Goal: Find specific page/section: Find specific page/section

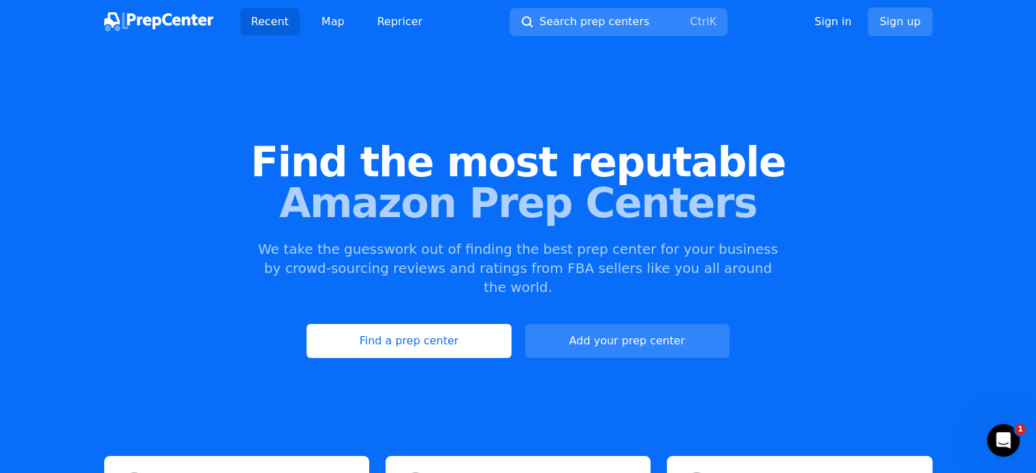
click at [403, 302] on div "Find the most reputable Amazon Prep Centers We take the guesswork out of findin…" at bounding box center [518, 249] width 1036 height 369
click at [404, 326] on link "Find a prep center" at bounding box center [409, 341] width 204 height 34
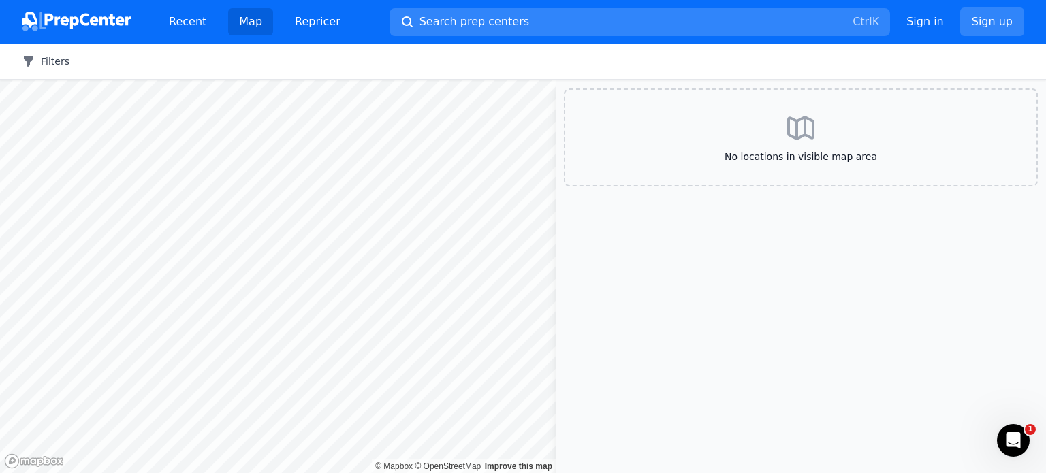
click at [44, 63] on button "Filters" at bounding box center [46, 61] width 48 height 14
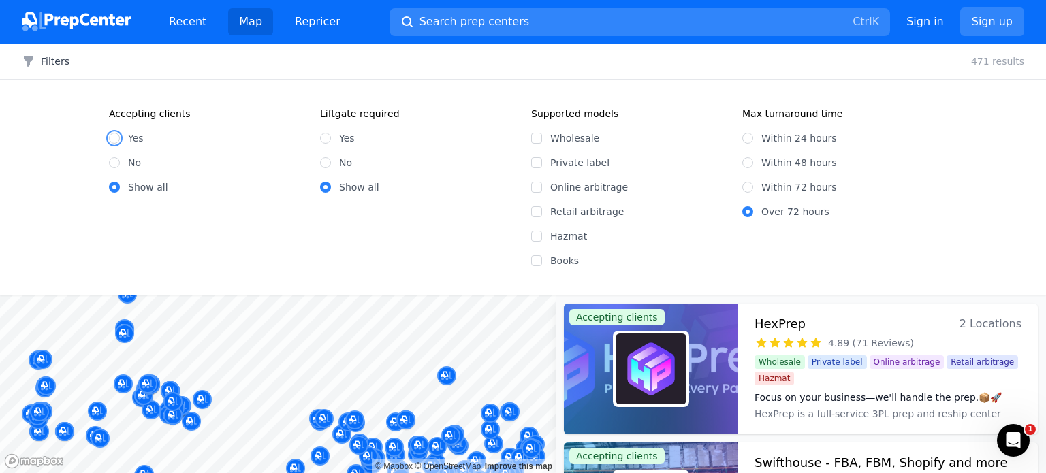
click at [116, 136] on input "Yes" at bounding box center [114, 138] width 11 height 11
radio input "true"
click at [539, 141] on input "Wholesale" at bounding box center [536, 138] width 11 height 11
checkbox input "true"
click at [63, 62] on button "2 Filters" at bounding box center [50, 61] width 57 height 14
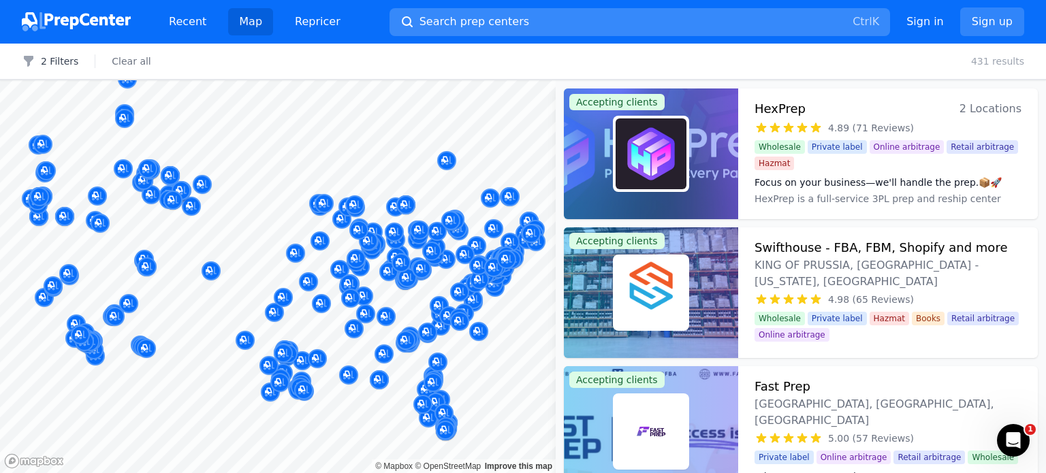
click at [464, 24] on span "Search prep centers" at bounding box center [475, 22] width 110 height 16
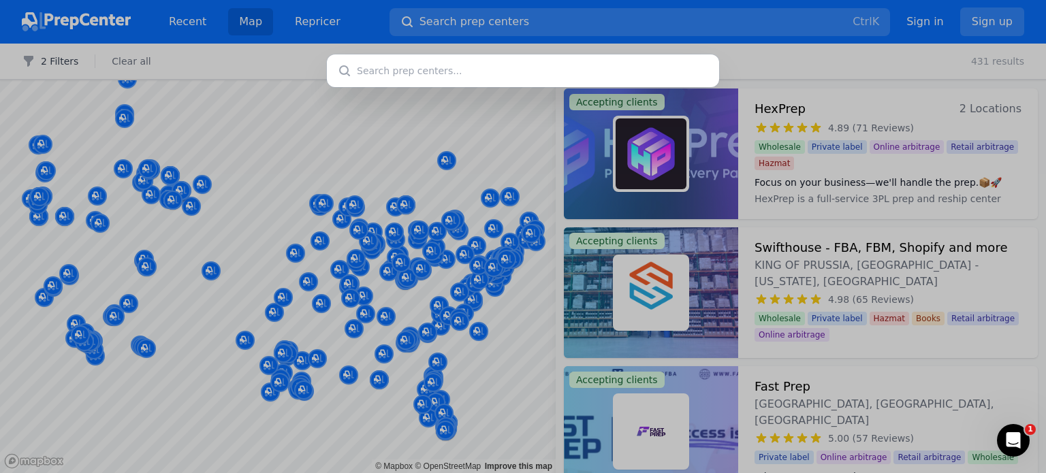
click at [54, 174] on div at bounding box center [523, 236] width 1046 height 473
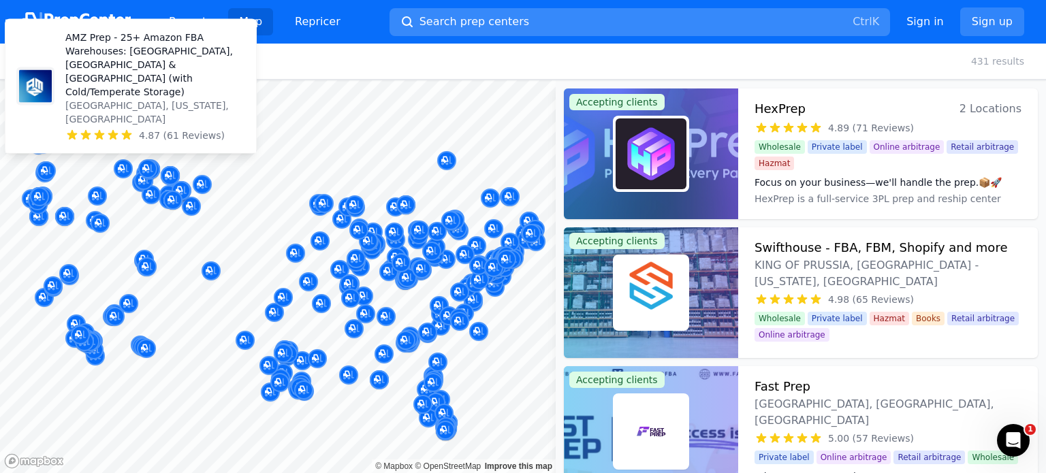
click at [452, 15] on span "Search prep centers" at bounding box center [475, 22] width 110 height 16
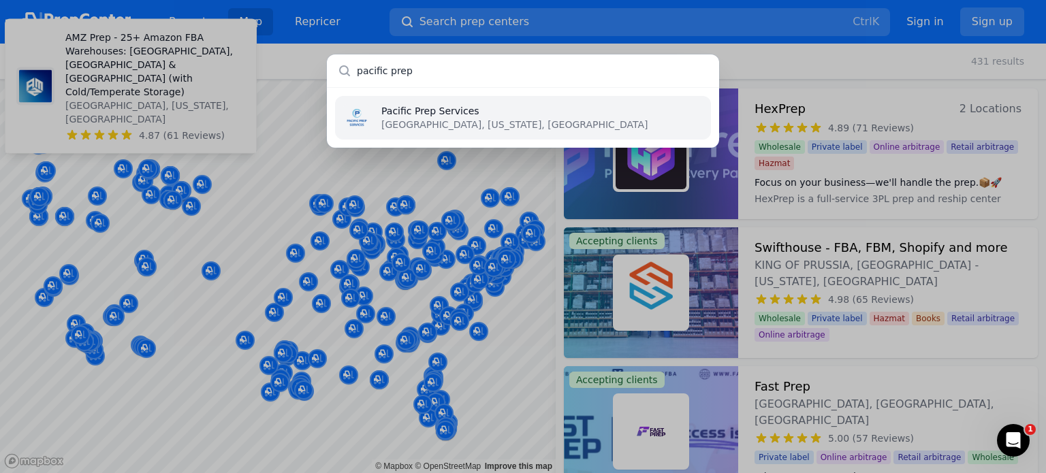
type input "pacific prep"
click at [450, 130] on p "[GEOGRAPHIC_DATA], [US_STATE], [GEOGRAPHIC_DATA]" at bounding box center [514, 125] width 266 height 14
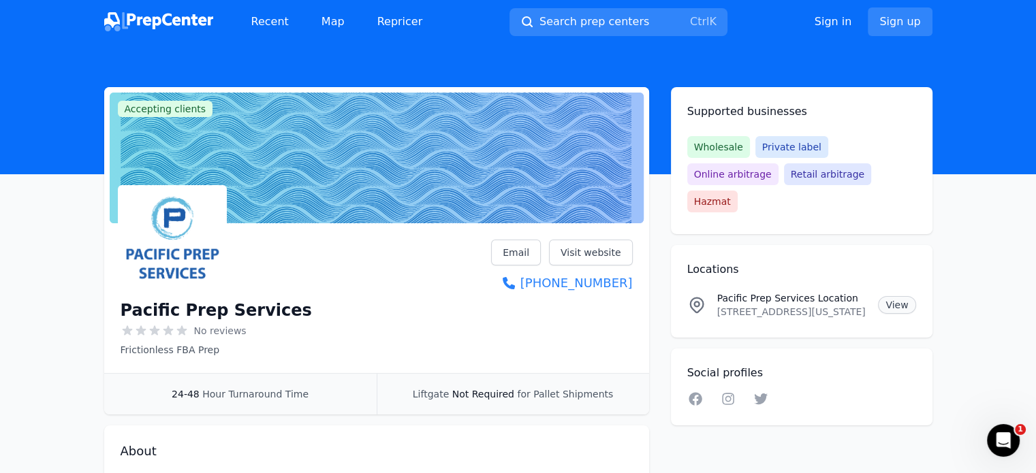
click at [899, 296] on link "View" at bounding box center [896, 305] width 37 height 18
